Goal: Task Accomplishment & Management: Complete application form

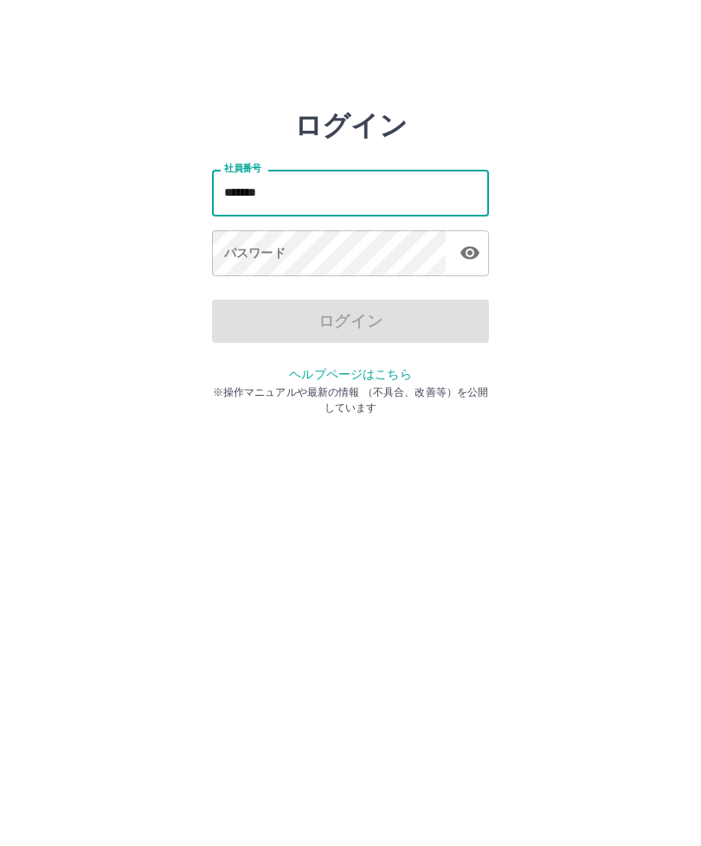
type input "*******"
click at [271, 257] on div "パスワード パスワード" at bounding box center [350, 254] width 277 height 48
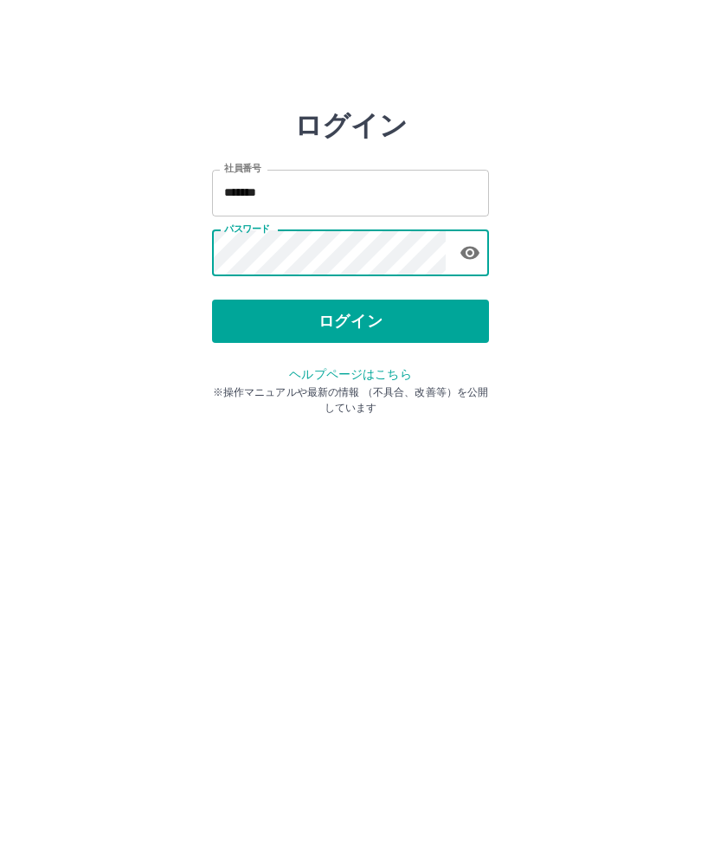
click at [391, 326] on button "ログイン" at bounding box center [350, 321] width 277 height 43
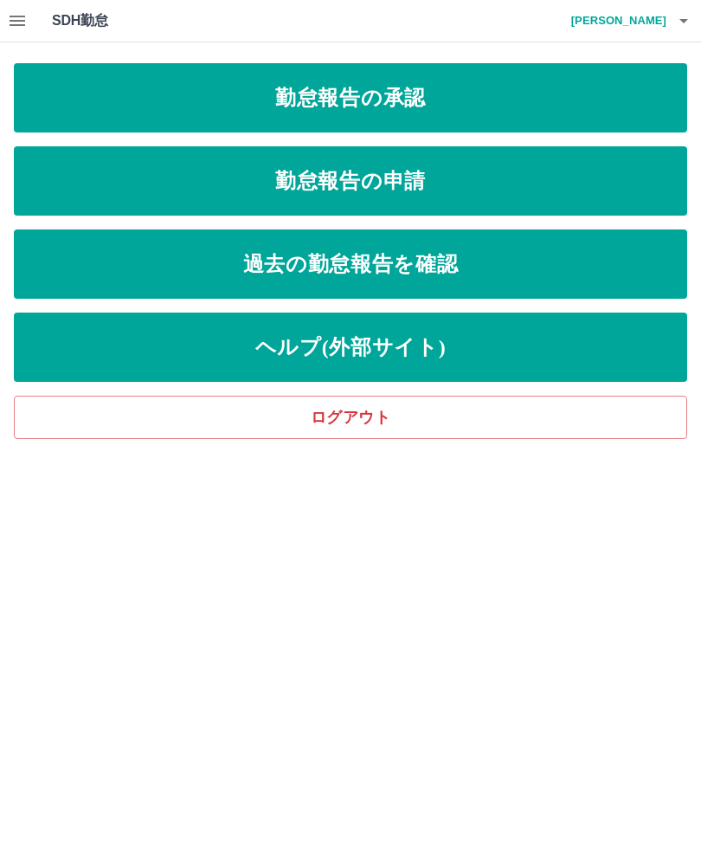
click at [409, 181] on link "勤怠報告の申請" at bounding box center [351, 180] width 674 height 69
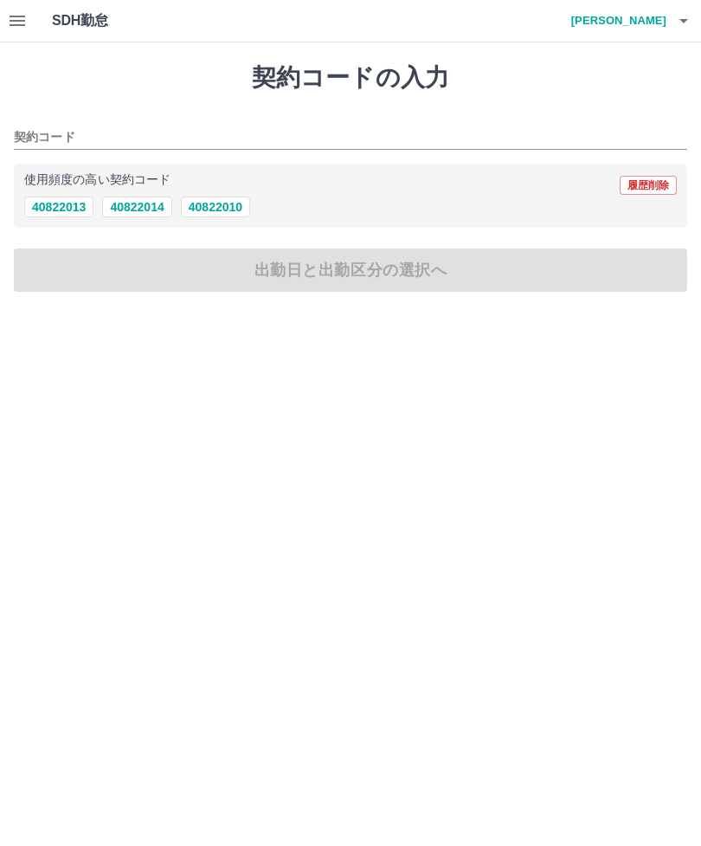
click at [242, 204] on button "40822010" at bounding box center [215, 207] width 69 height 21
type input "********"
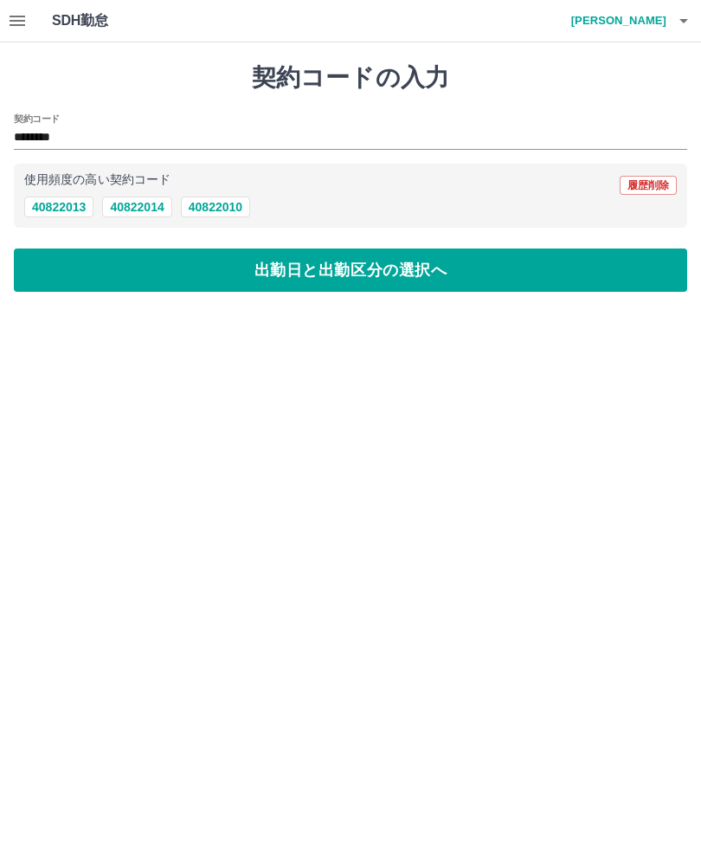
click at [338, 268] on button "出勤日と出勤区分の選択へ" at bounding box center [351, 269] width 674 height 43
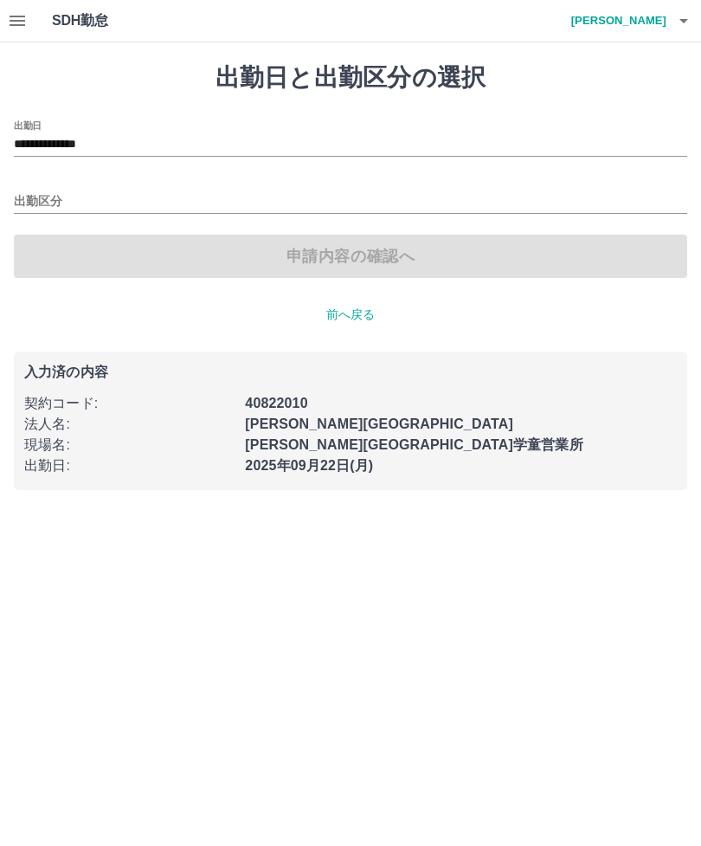
click at [57, 191] on input "出勤区分" at bounding box center [351, 202] width 674 height 22
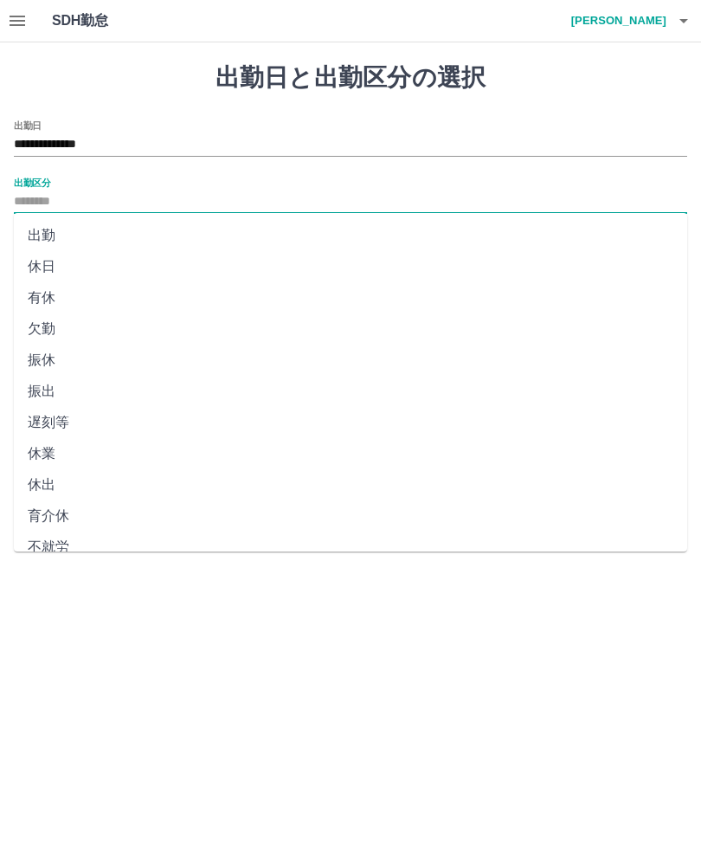
click at [54, 229] on li "出勤" at bounding box center [351, 235] width 674 height 31
type input "**"
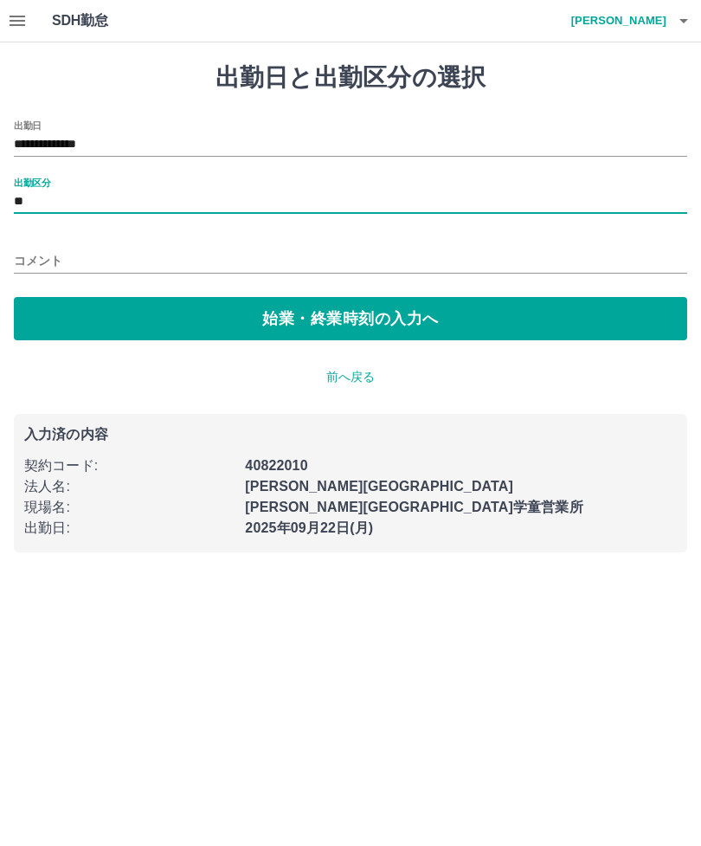
click at [320, 312] on button "始業・終業時刻の入力へ" at bounding box center [351, 318] width 674 height 43
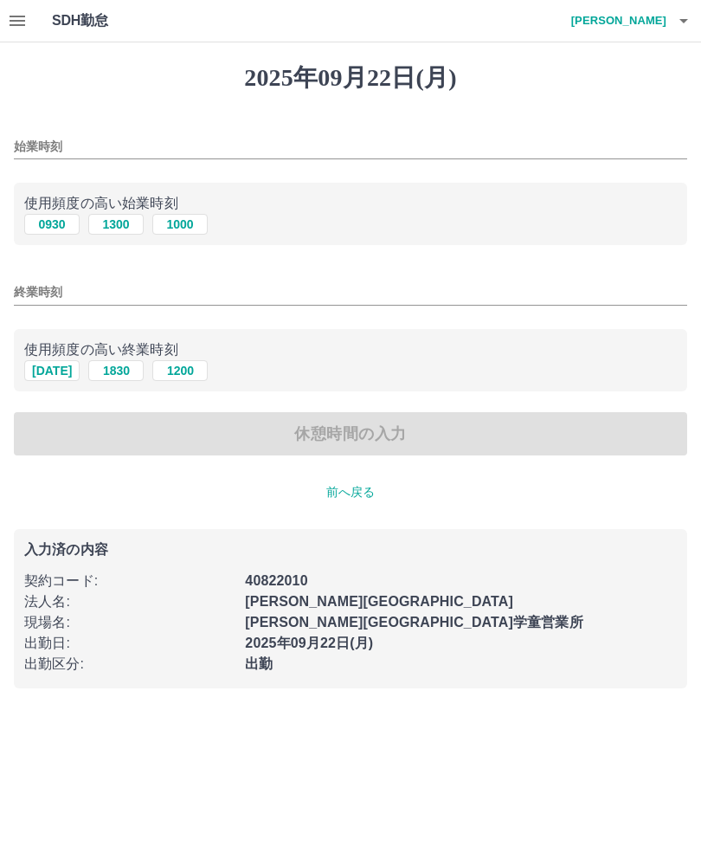
click at [128, 216] on button "1300" at bounding box center [115, 224] width 55 height 21
type input "****"
click at [54, 287] on input "終業時刻" at bounding box center [351, 292] width 674 height 25
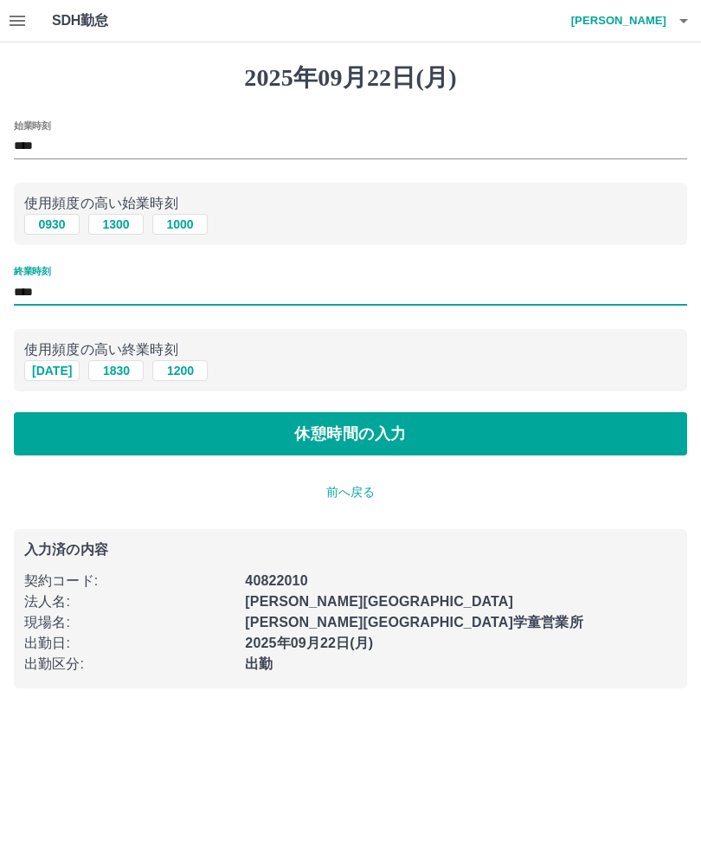
type input "****"
click at [390, 433] on button "休憩時間の入力" at bounding box center [351, 433] width 674 height 43
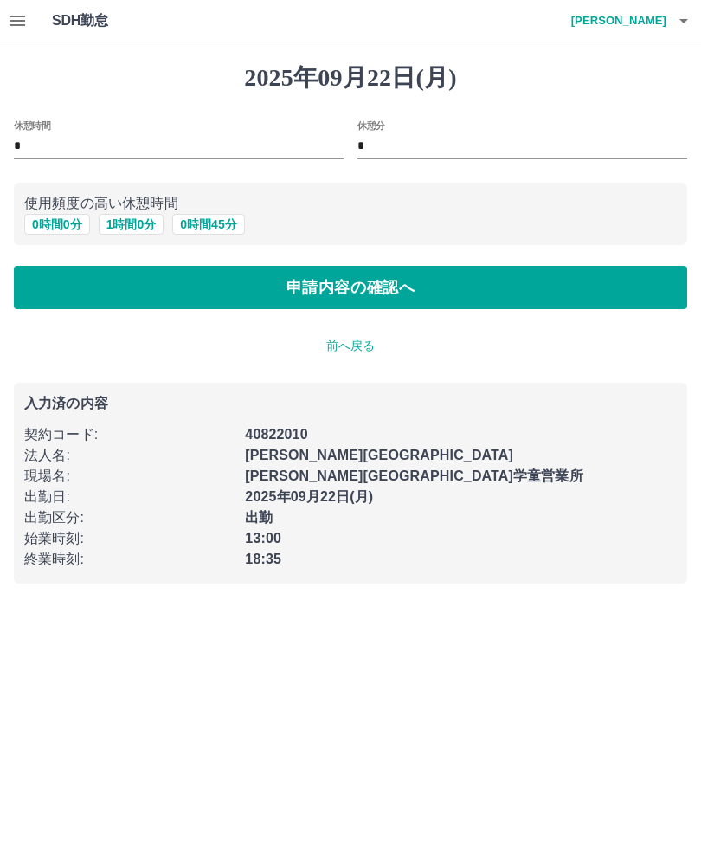
click at [68, 229] on button "0 時間 0 分" at bounding box center [57, 224] width 66 height 21
click at [327, 287] on button "申請内容の確認へ" at bounding box center [351, 287] width 674 height 43
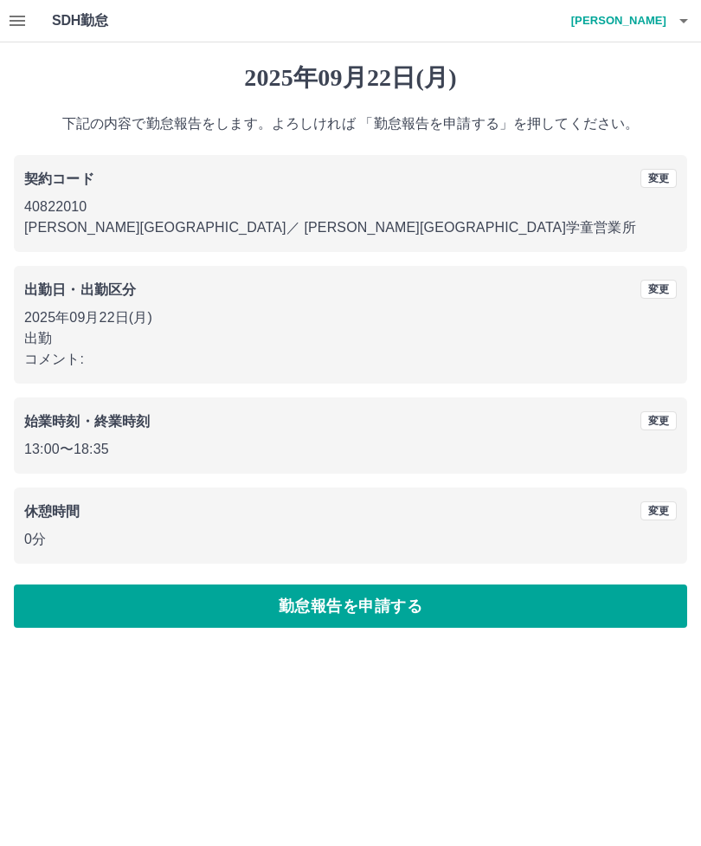
click at [402, 609] on button "勤怠報告を申請する" at bounding box center [351, 605] width 674 height 43
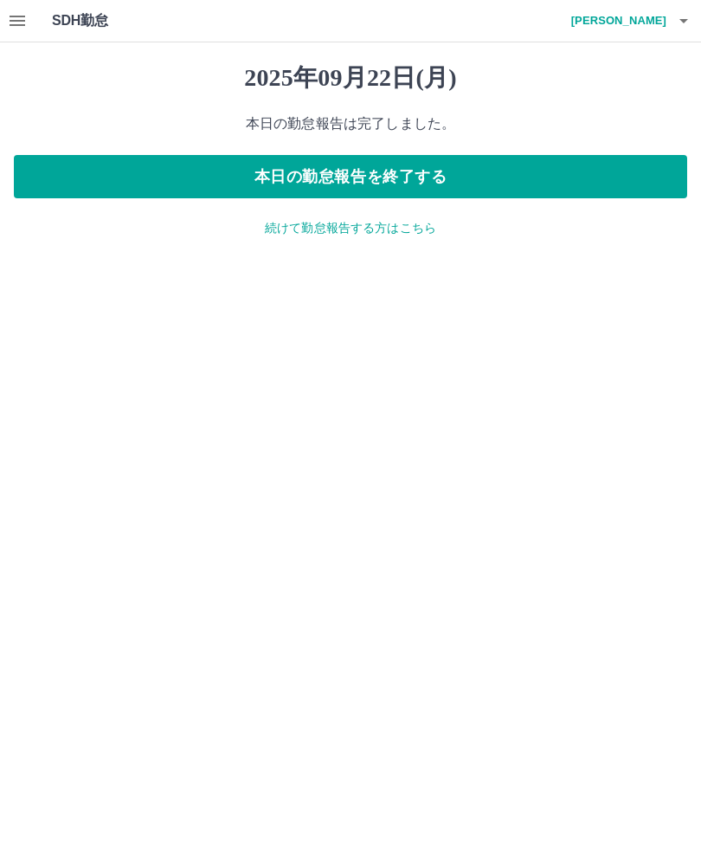
click at [419, 176] on button "本日の勤怠報告を終了する" at bounding box center [351, 176] width 674 height 43
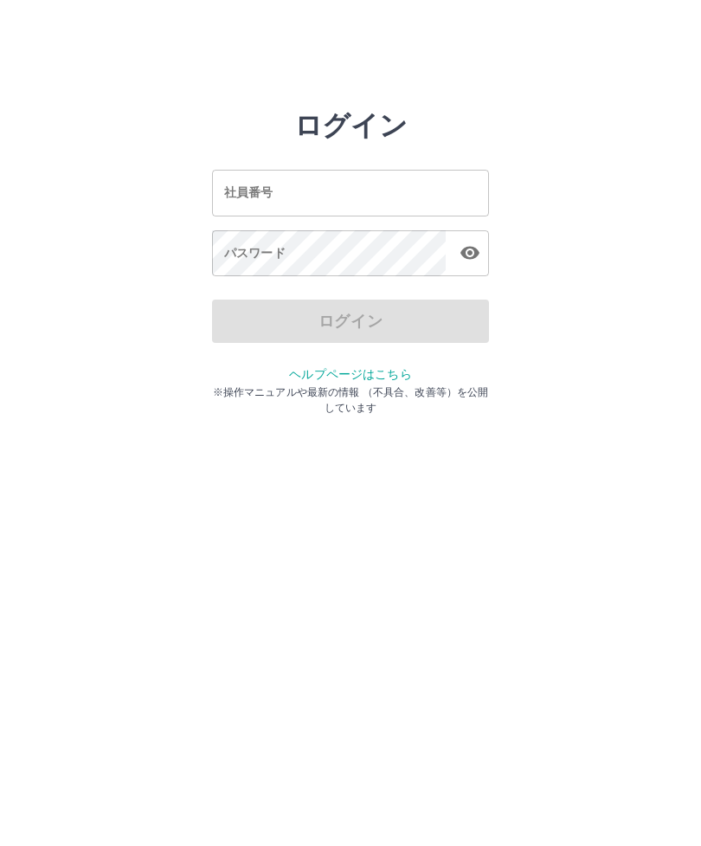
click at [265, 193] on div "社員番号 社員番号" at bounding box center [350, 193] width 277 height 46
type input "*******"
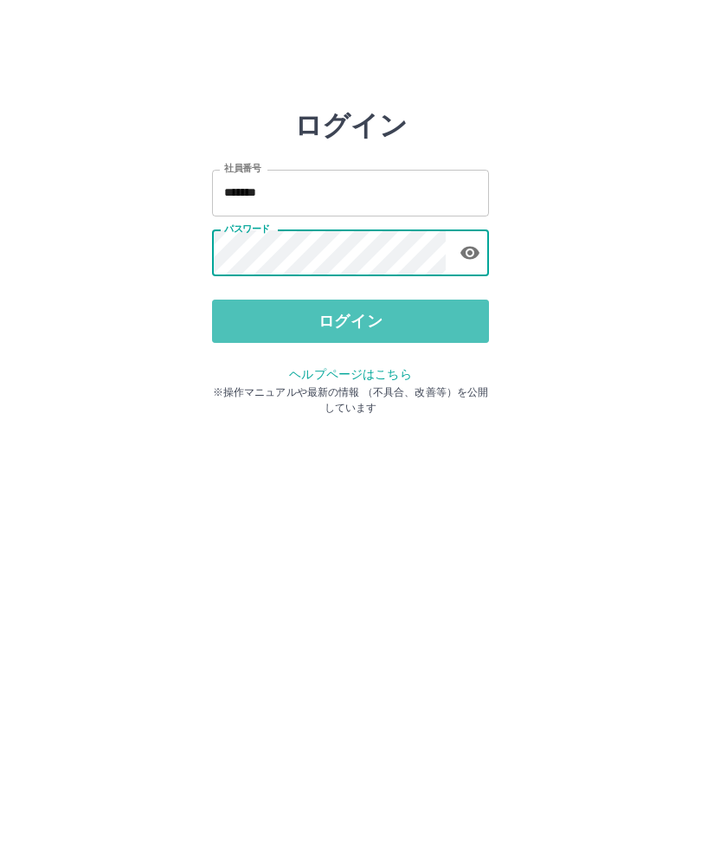
click at [367, 320] on button "ログイン" at bounding box center [350, 321] width 277 height 43
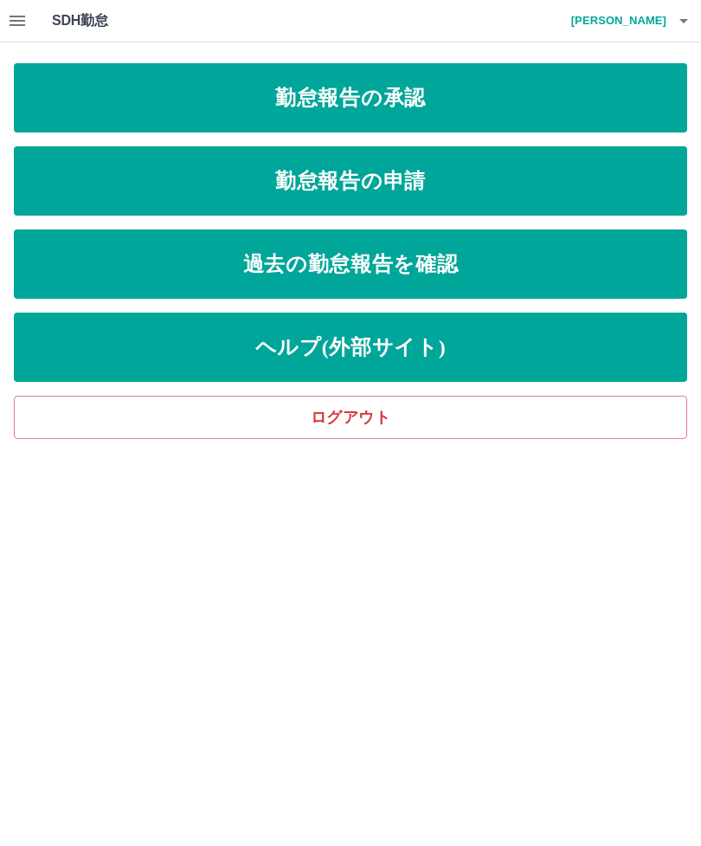
click at [421, 97] on link "勤怠報告の承認" at bounding box center [351, 97] width 674 height 69
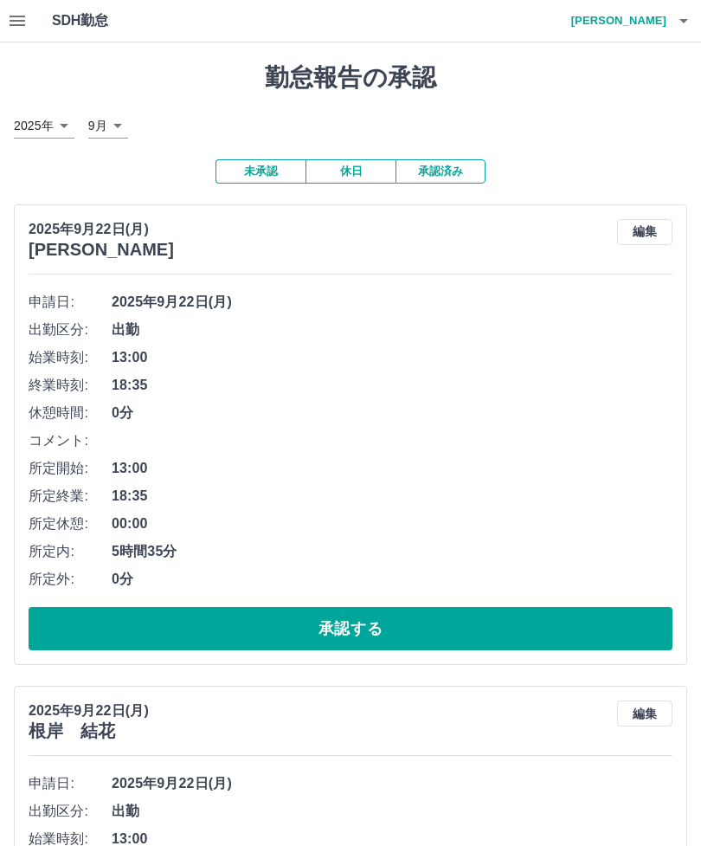
click at [379, 624] on button "承認する" at bounding box center [351, 628] width 644 height 43
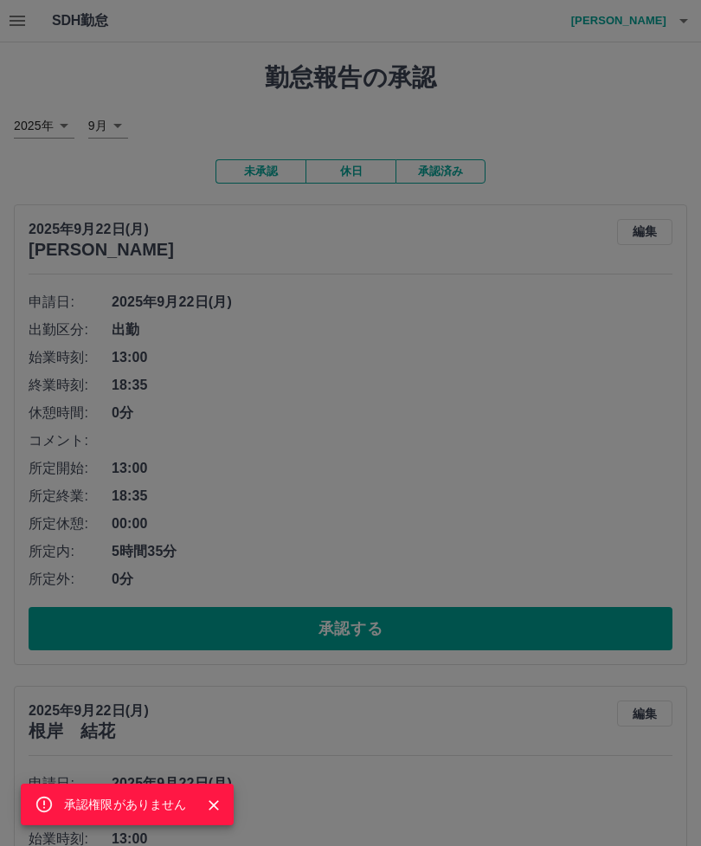
click at [232, 800] on div "承認権限がありません" at bounding box center [127, 804] width 213 height 42
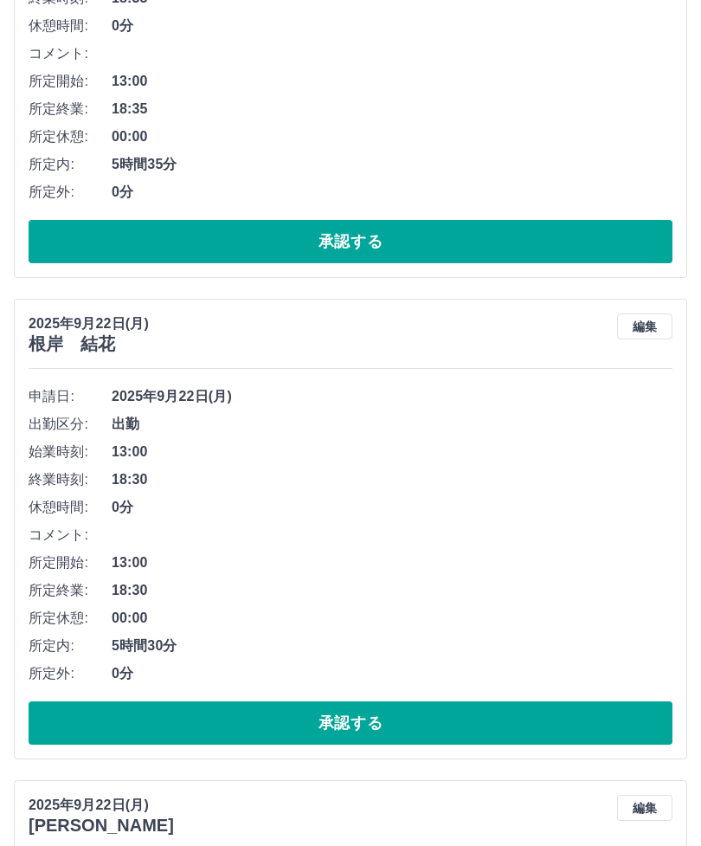
scroll to position [383, 0]
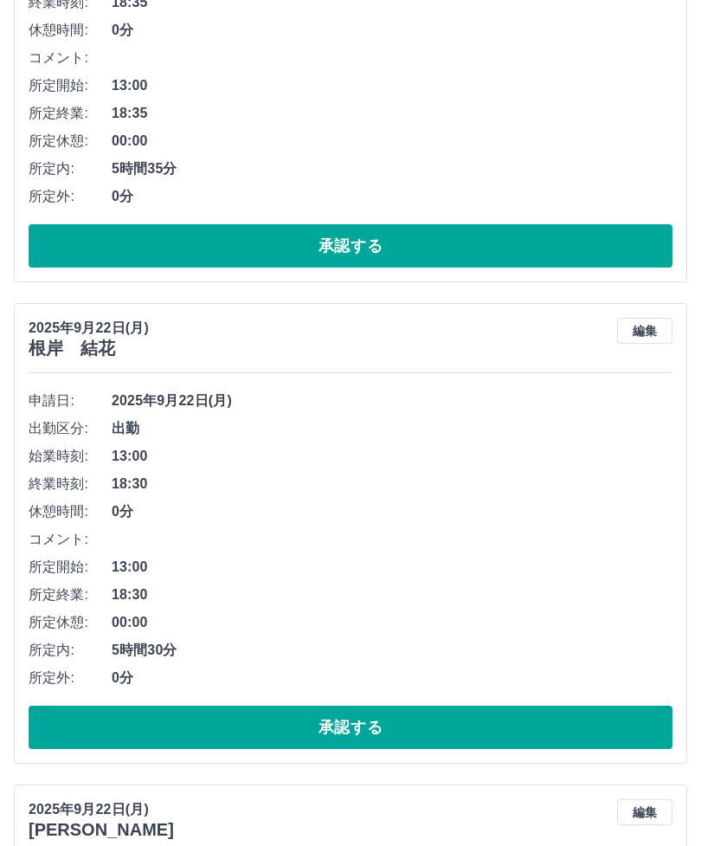
click at [380, 725] on button "承認する" at bounding box center [351, 727] width 644 height 43
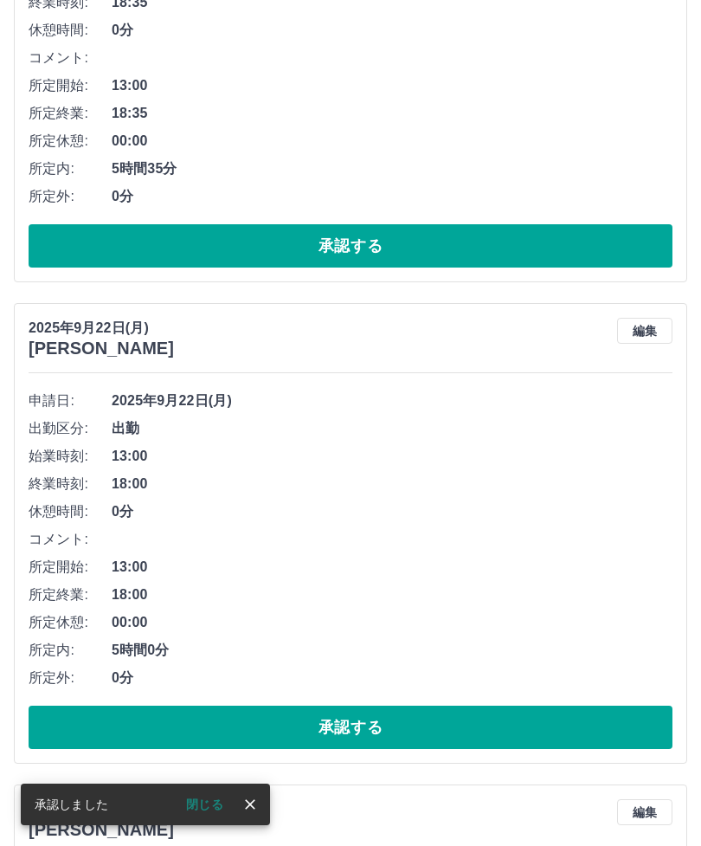
click at [405, 715] on button "承認する" at bounding box center [351, 727] width 644 height 43
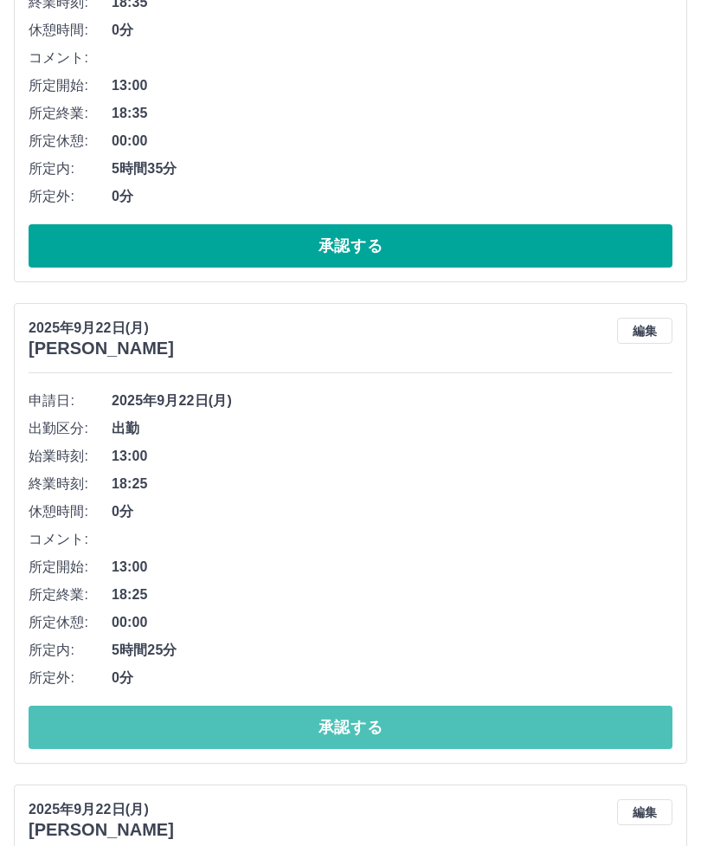
click at [416, 711] on button "承認する" at bounding box center [351, 727] width 644 height 43
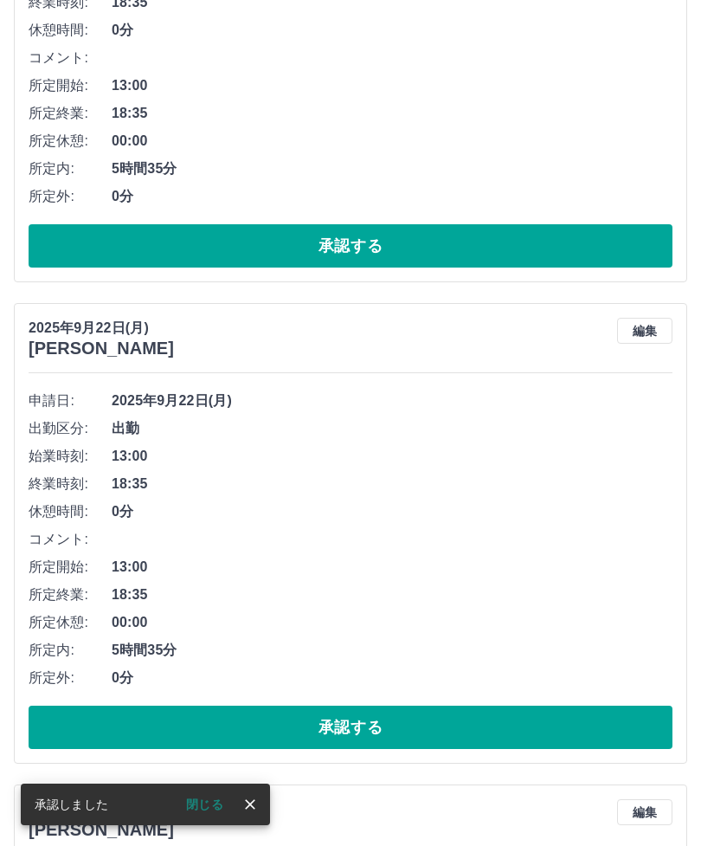
click at [412, 722] on button "承認する" at bounding box center [351, 727] width 644 height 43
click at [392, 722] on button "承認する" at bounding box center [351, 727] width 644 height 43
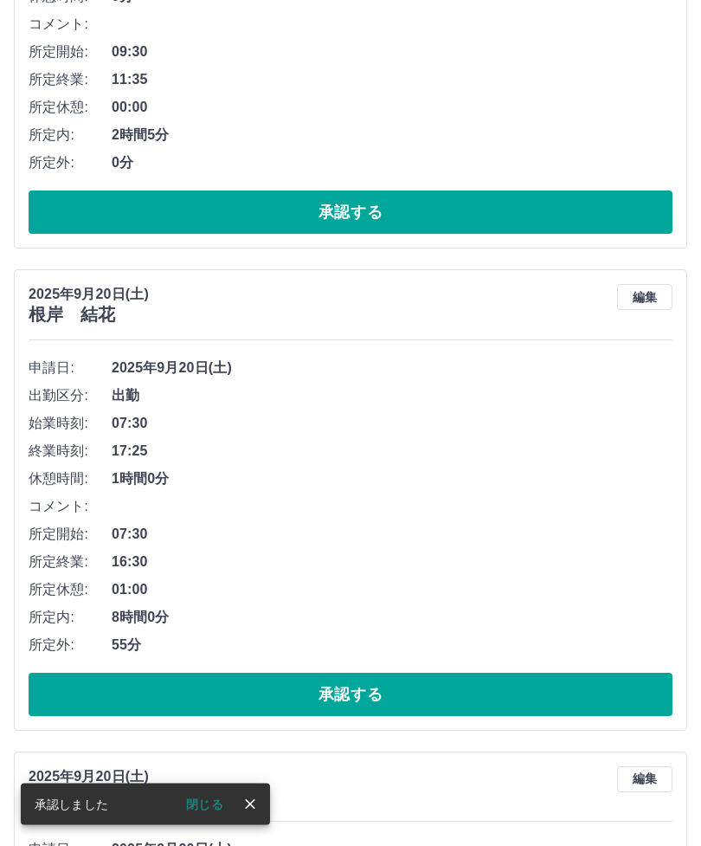
scroll to position [898, 0]
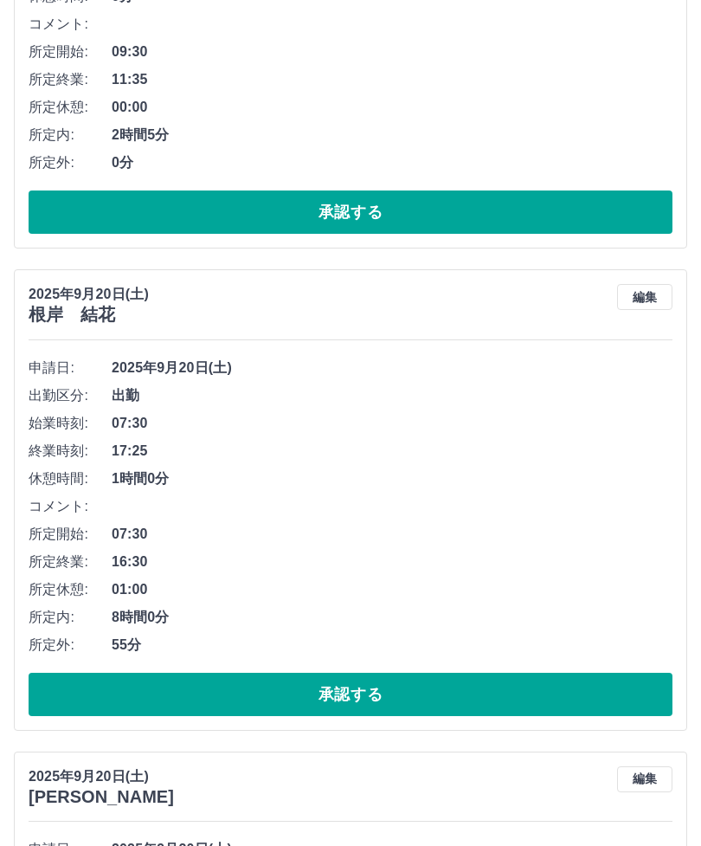
click at [360, 696] on button "承認する" at bounding box center [351, 694] width 644 height 43
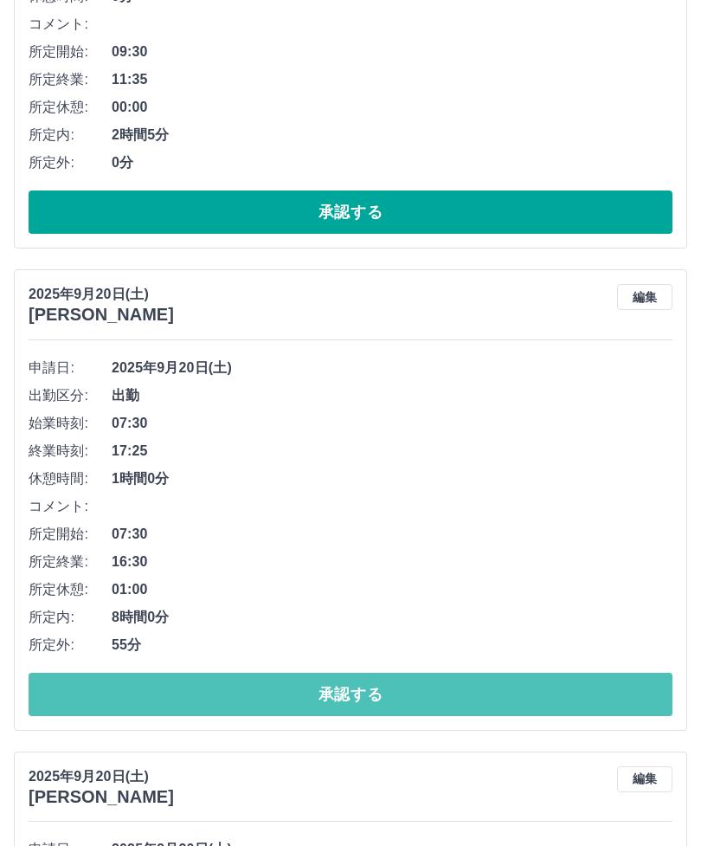
click at [364, 696] on button "承認する" at bounding box center [351, 694] width 644 height 43
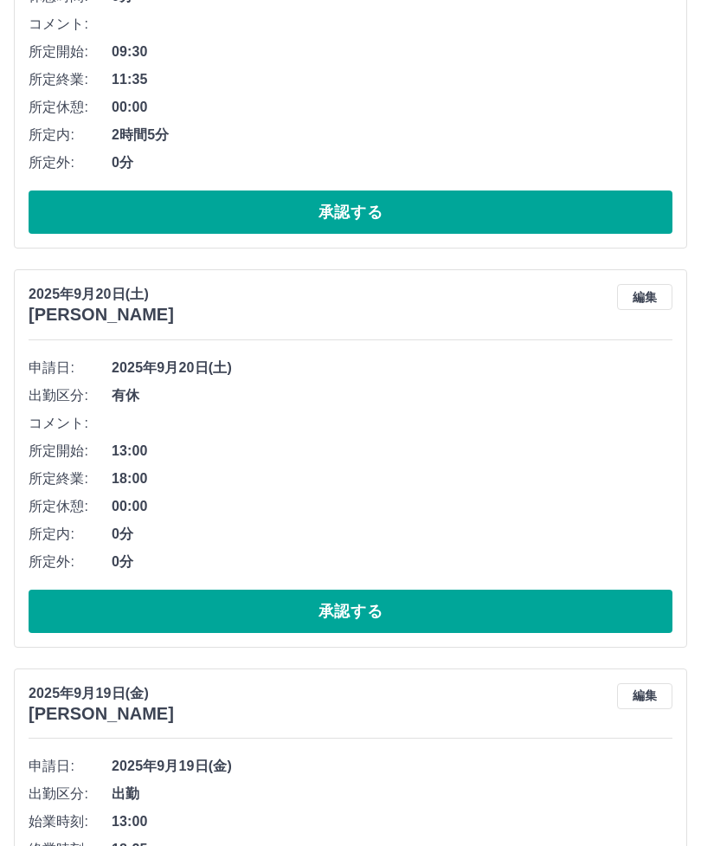
click at [364, 590] on button "承認する" at bounding box center [351, 611] width 644 height 43
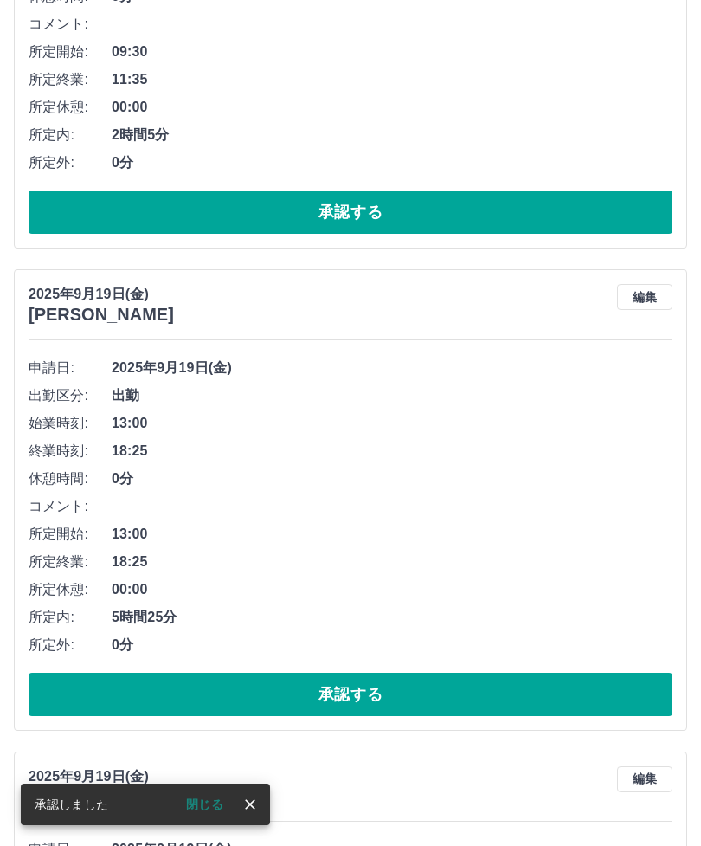
click at [377, 680] on button "承認する" at bounding box center [351, 694] width 644 height 43
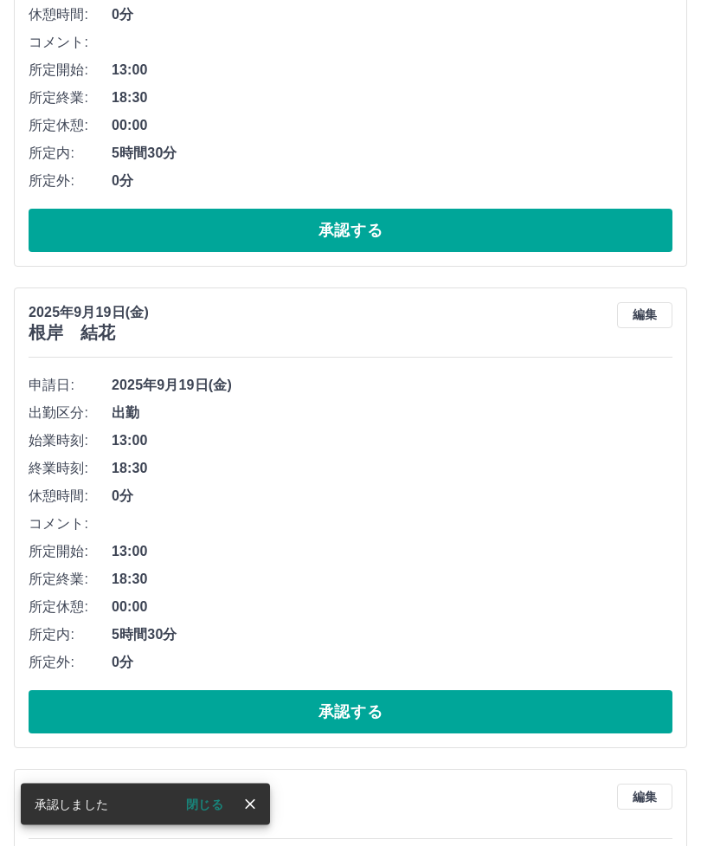
click at [371, 708] on button "承認する" at bounding box center [351, 712] width 644 height 43
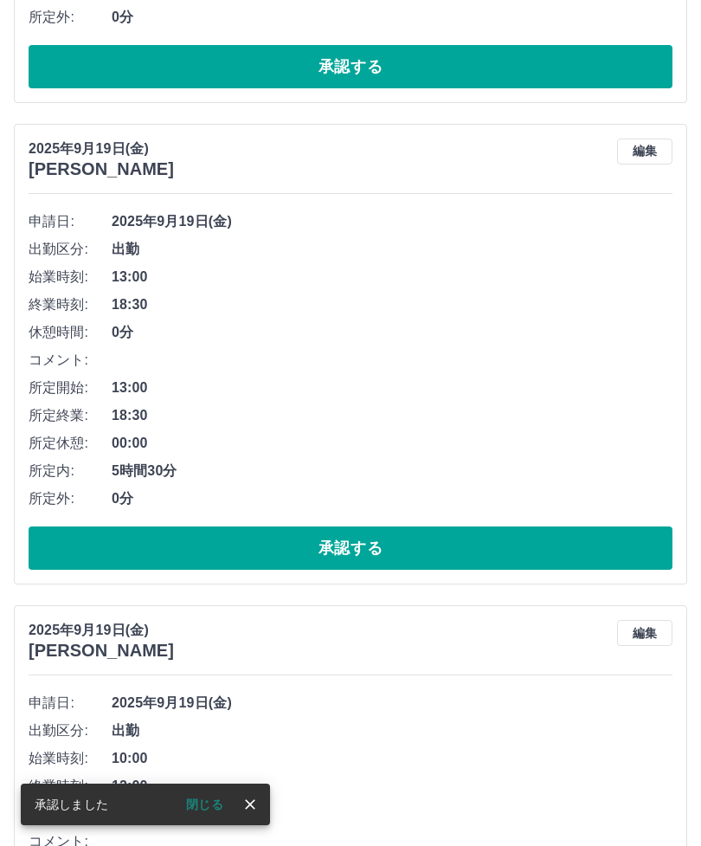
scroll to position [1527, 0]
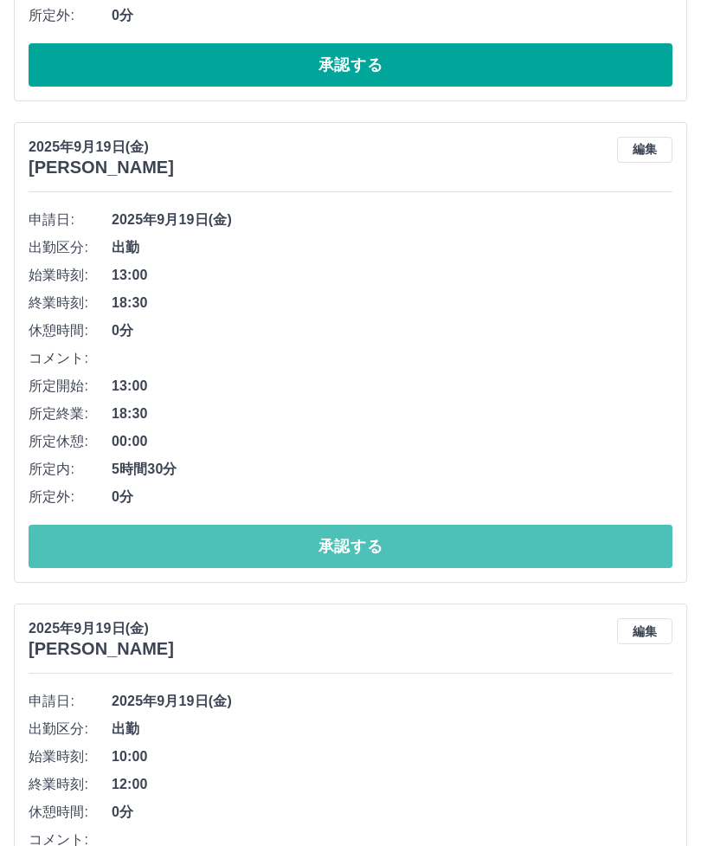
click at [379, 538] on button "承認する" at bounding box center [351, 546] width 644 height 43
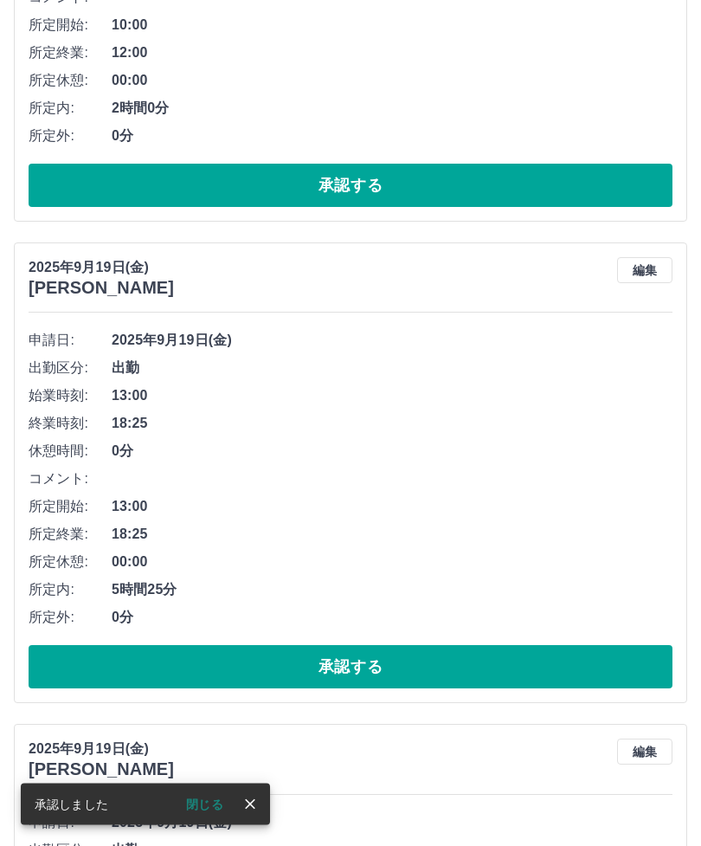
click at [359, 659] on button "承認する" at bounding box center [351, 667] width 644 height 43
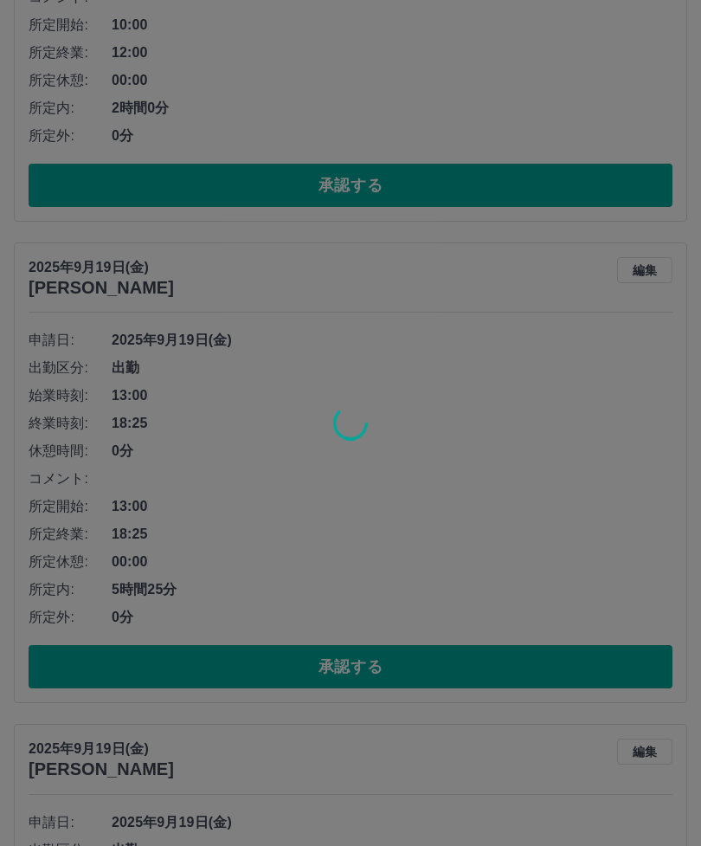
scroll to position [1888, 0]
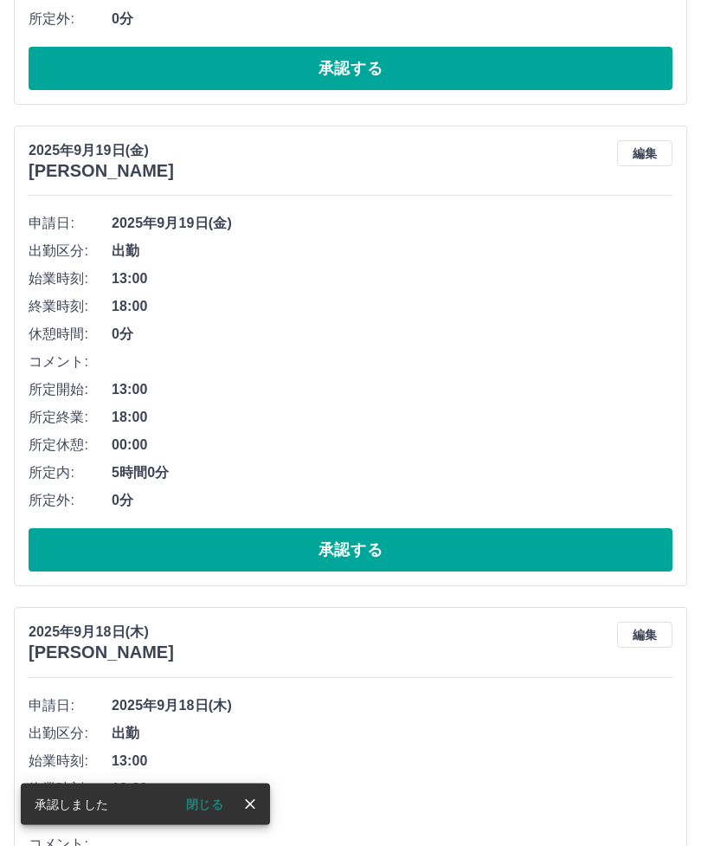
click at [390, 534] on button "承認する" at bounding box center [351, 550] width 644 height 43
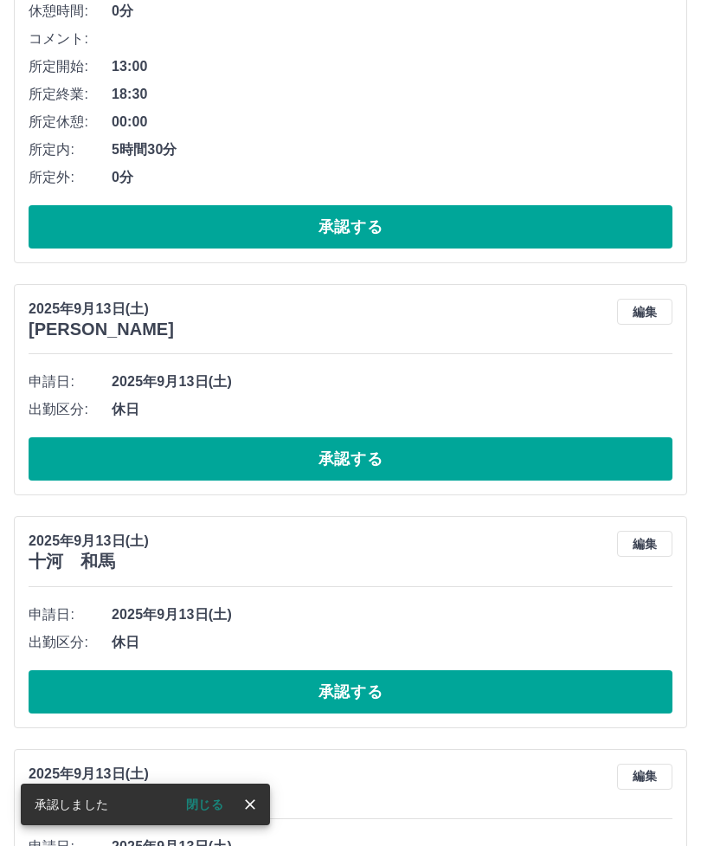
scroll to position [3340, 0]
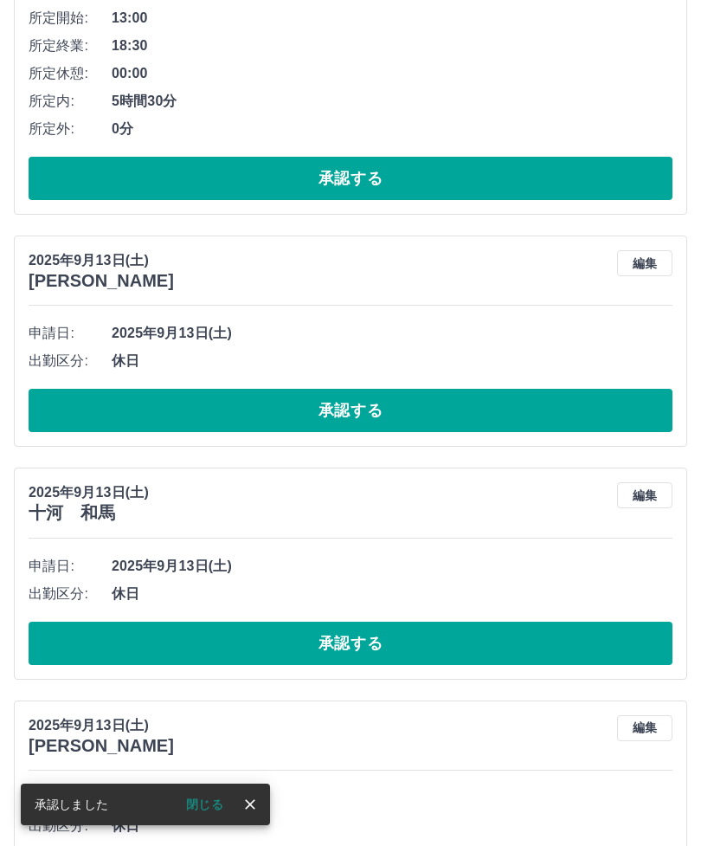
click at [365, 409] on button "承認する" at bounding box center [351, 410] width 644 height 43
click at [372, 416] on button "承認する" at bounding box center [351, 410] width 644 height 43
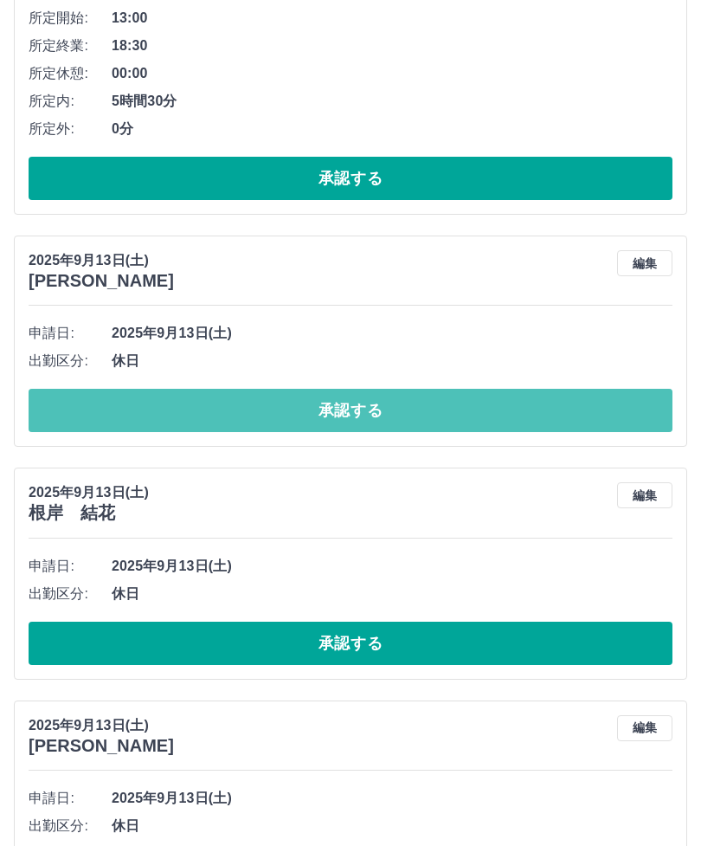
click at [385, 403] on button "承認する" at bounding box center [351, 410] width 644 height 43
click at [378, 403] on button "承認する" at bounding box center [351, 410] width 644 height 43
click at [374, 400] on button "承認する" at bounding box center [351, 410] width 644 height 43
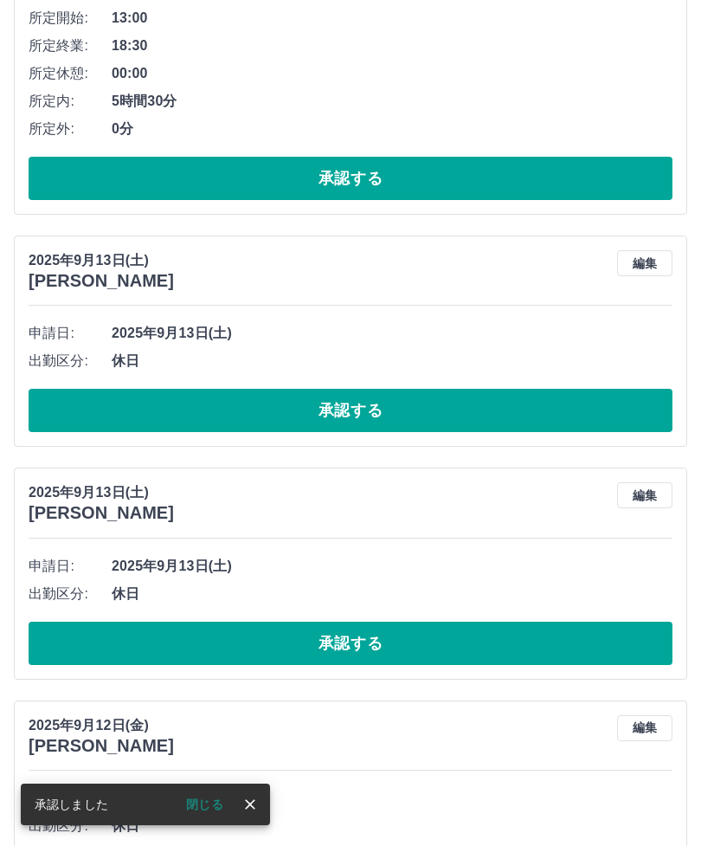
click at [383, 407] on button "承認する" at bounding box center [351, 410] width 644 height 43
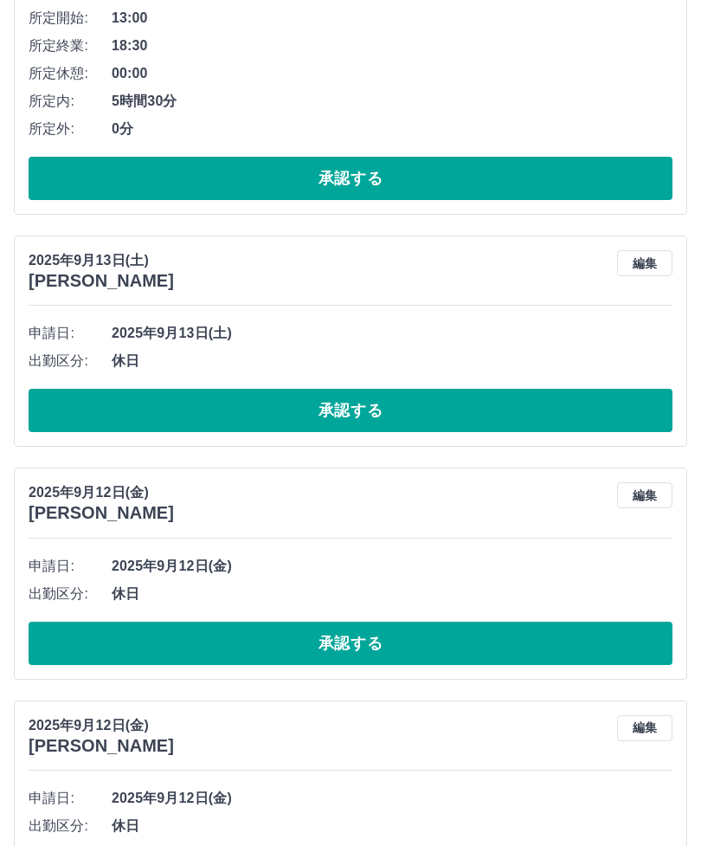
click at [388, 405] on button "承認する" at bounding box center [351, 410] width 644 height 43
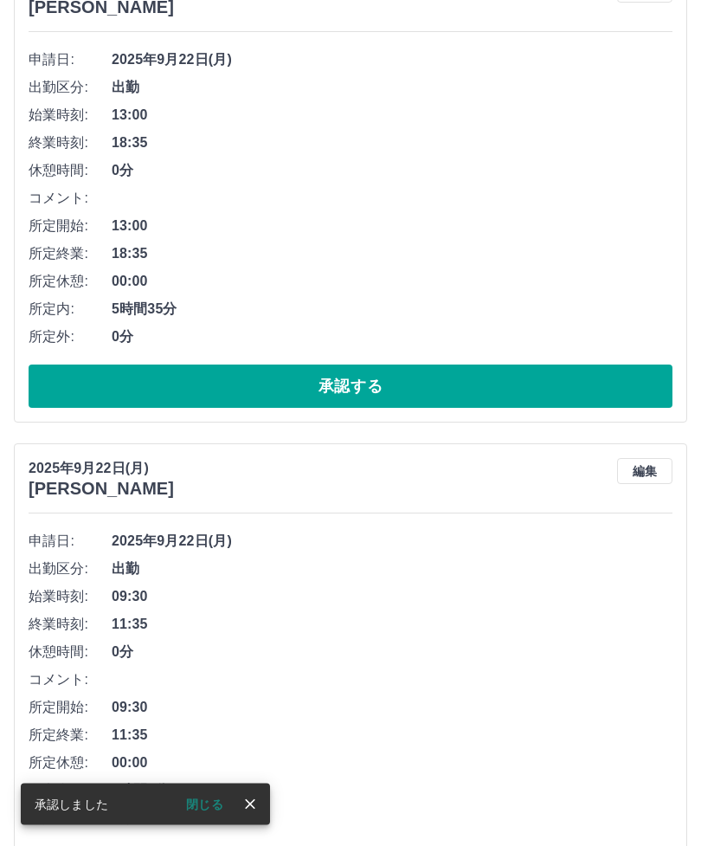
scroll to position [0, 0]
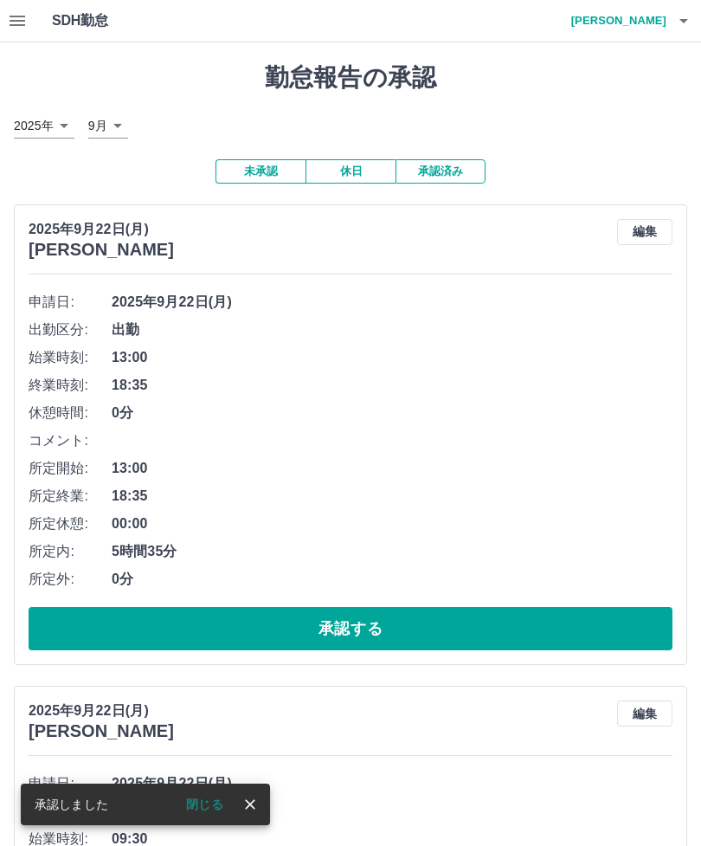
click at [689, 19] on icon "button" at bounding box center [684, 20] width 21 height 21
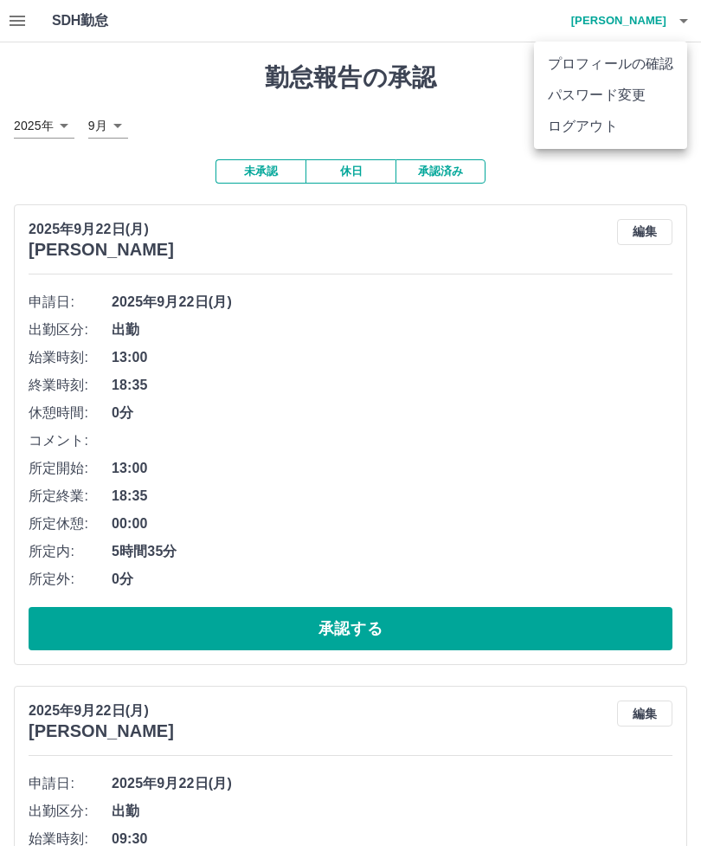
click at [583, 130] on li "ログアウト" at bounding box center [610, 126] width 153 height 31
